Goal: Check status

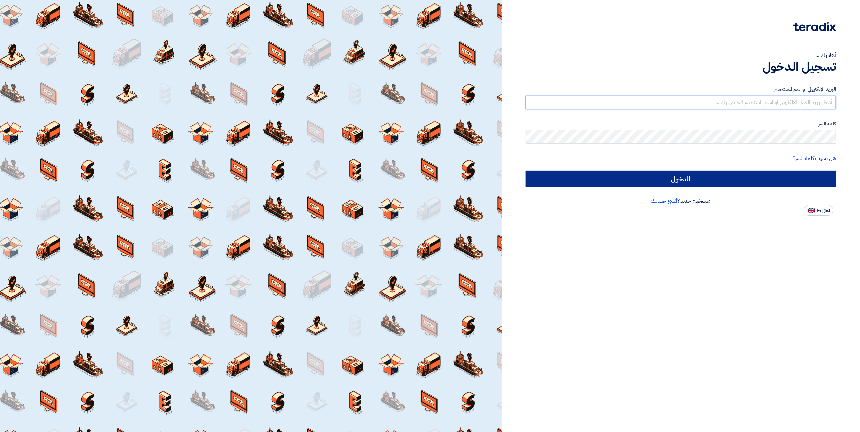
type input "[EMAIL_ADDRESS][DOMAIN_NAME]"
click at [660, 174] on input "الدخول" at bounding box center [680, 179] width 310 height 17
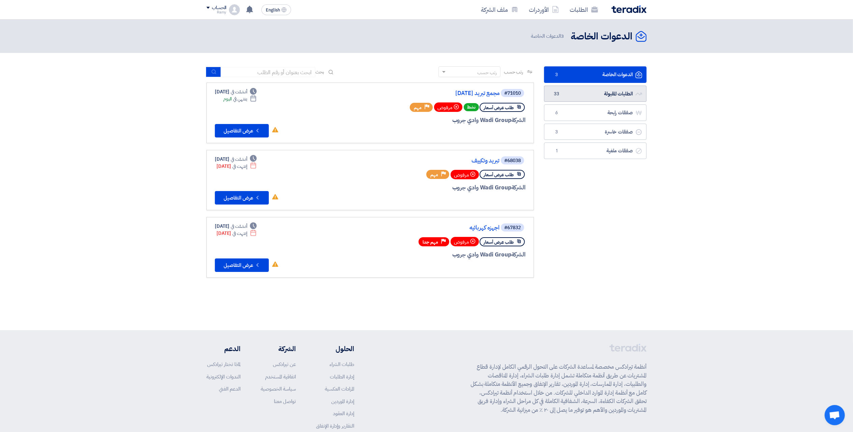
click at [578, 91] on link "الطلبات المقبولة الطلبات المقبولة 33" at bounding box center [595, 94] width 103 height 17
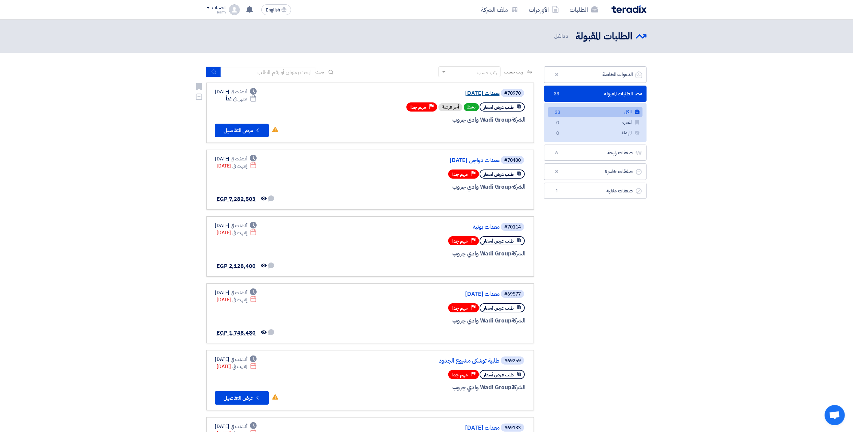
click at [493, 95] on link "معدات [DATE]" at bounding box center [432, 93] width 135 height 6
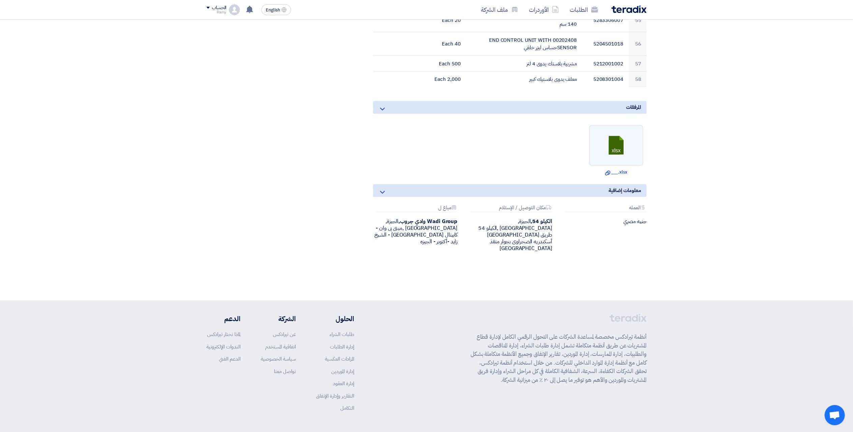
drag, startPoint x: 850, startPoint y: 192, endPoint x: 825, endPoint y: 328, distance: 137.9
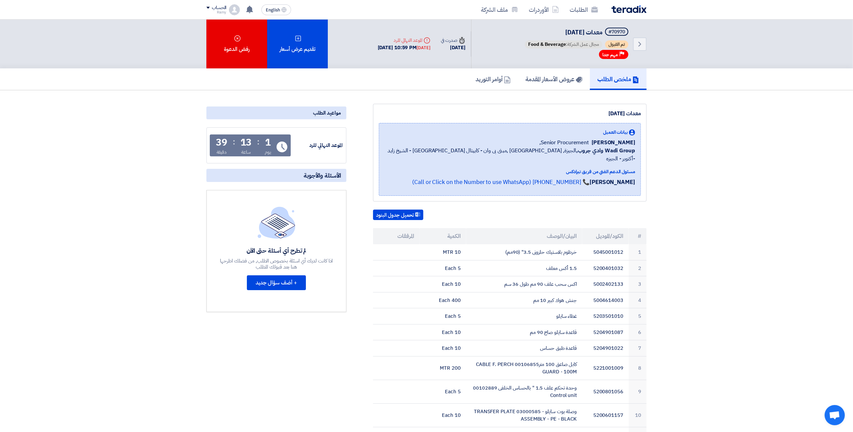
drag, startPoint x: 767, startPoint y: 181, endPoint x: 740, endPoint y: 95, distance: 90.1
click at [580, 76] on link "عروض الأسعار المقدمة" at bounding box center [554, 79] width 72 height 22
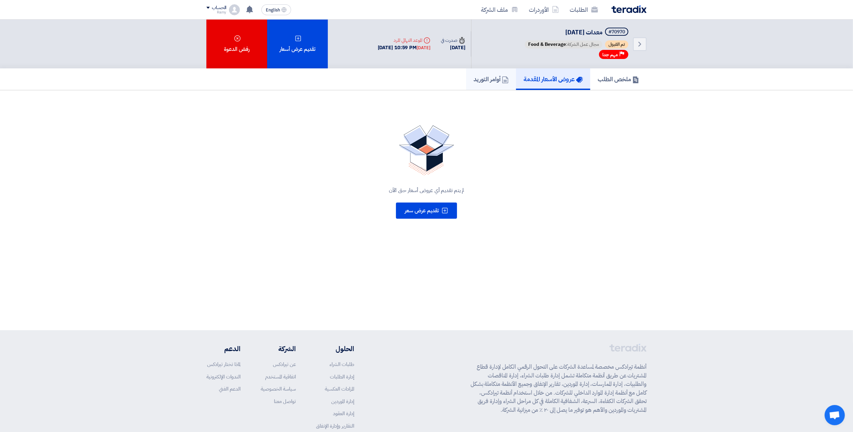
click at [490, 75] on h5 "أوامر التوريد" at bounding box center [491, 79] width 35 height 8
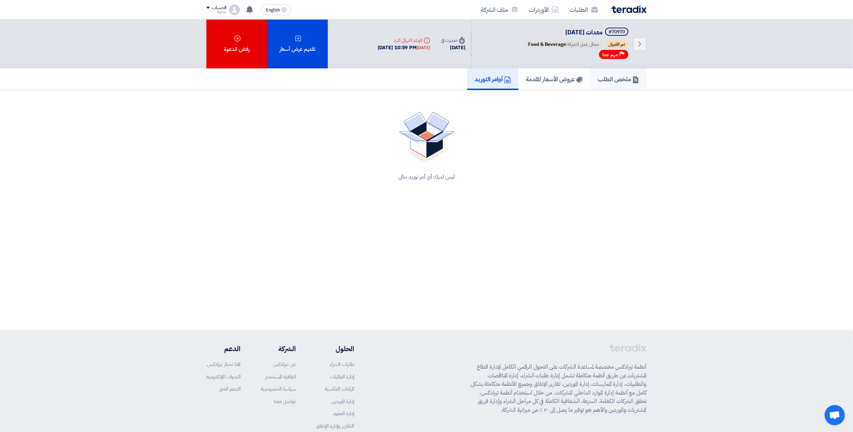
click at [625, 72] on link "ملخص الطلب" at bounding box center [618, 79] width 56 height 22
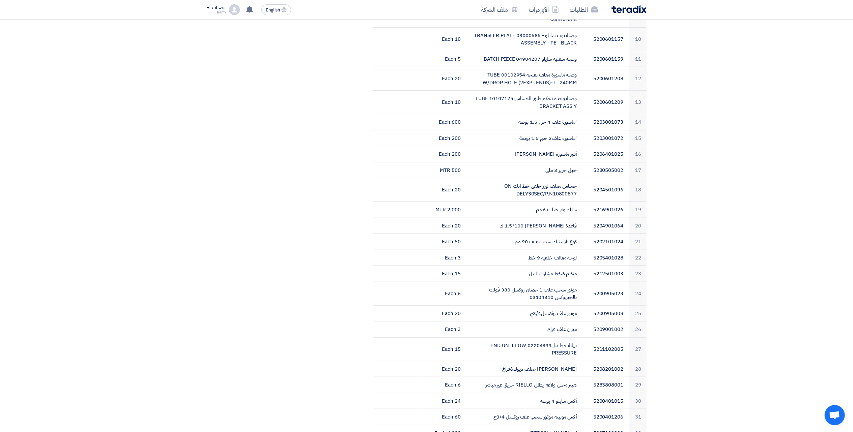
drag, startPoint x: 661, startPoint y: 143, endPoint x: 651, endPoint y: 267, distance: 124.9
